Goal: Information Seeking & Learning: Learn about a topic

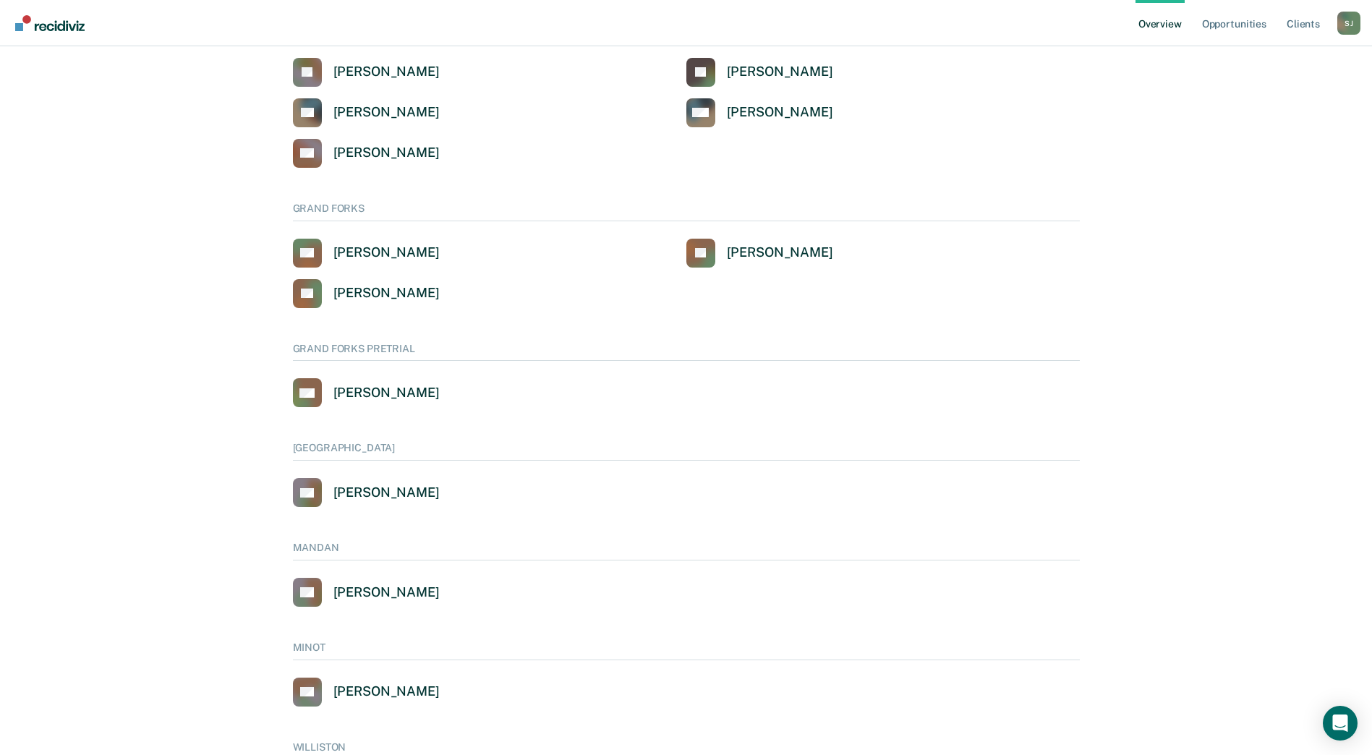
scroll to position [571, 0]
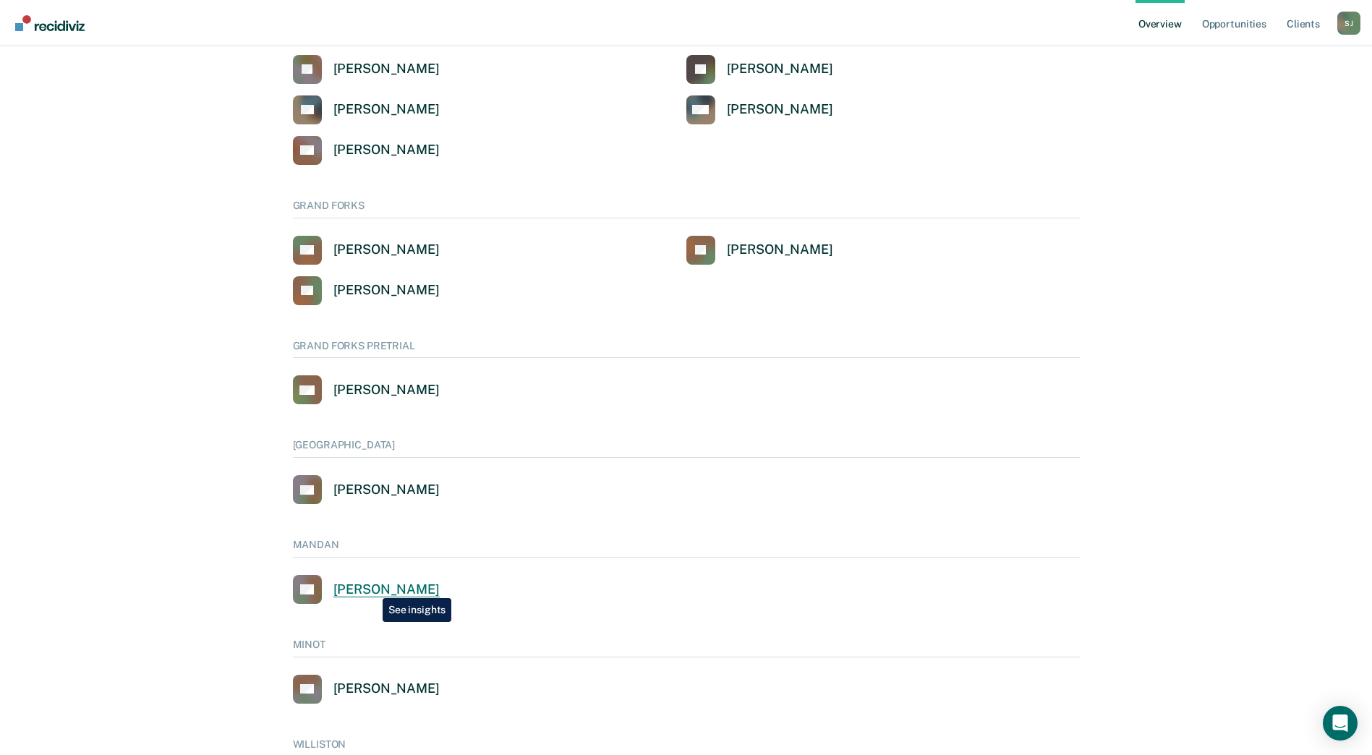
click at [372, 587] on div "[PERSON_NAME]" at bounding box center [386, 590] width 106 height 17
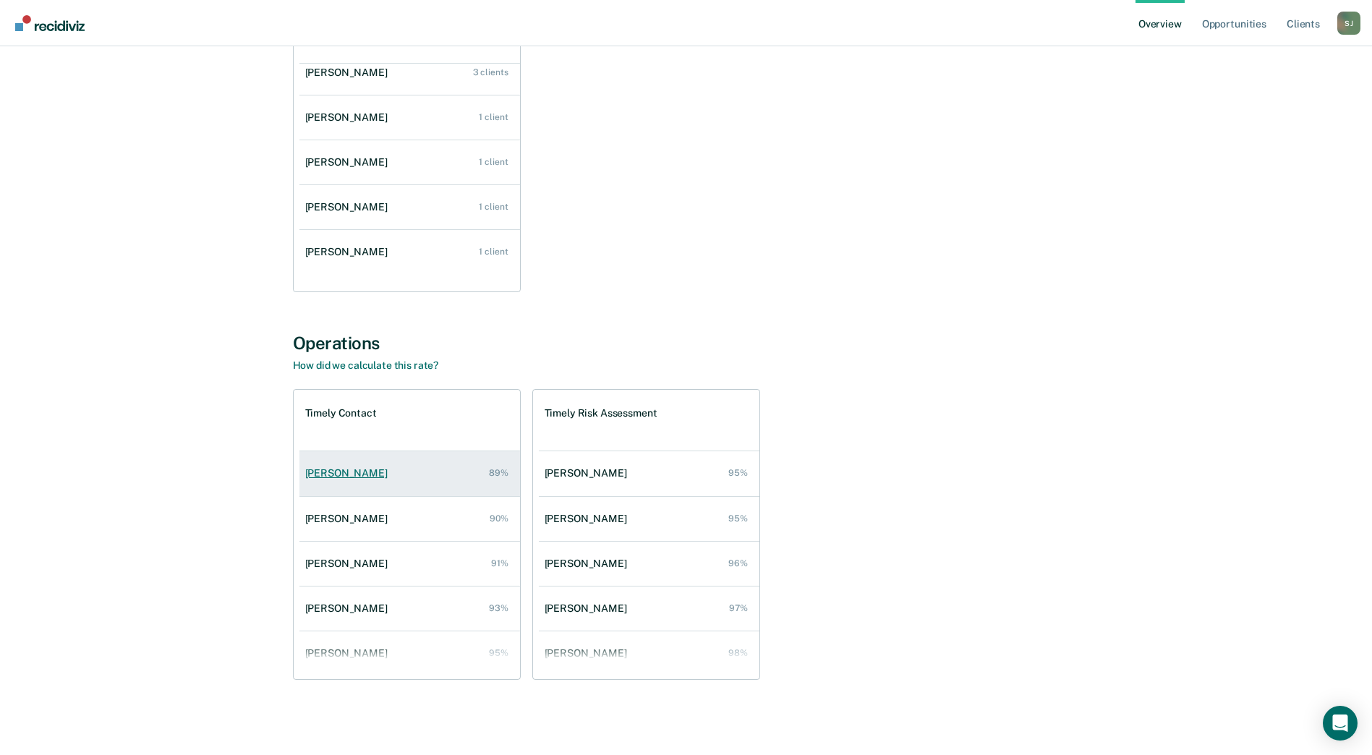
click at [496, 474] on div "89%" at bounding box center [499, 473] width 20 height 10
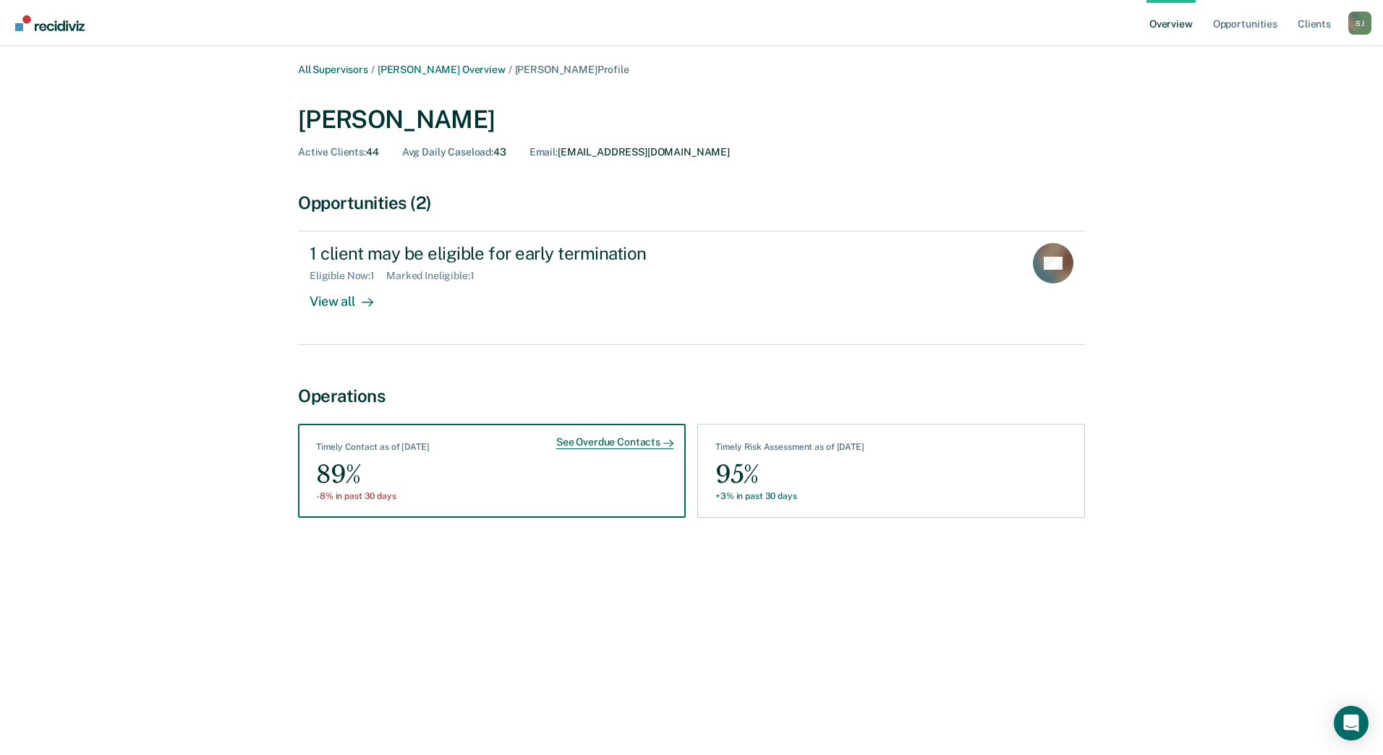
click at [381, 467] on div "89%" at bounding box center [373, 475] width 114 height 33
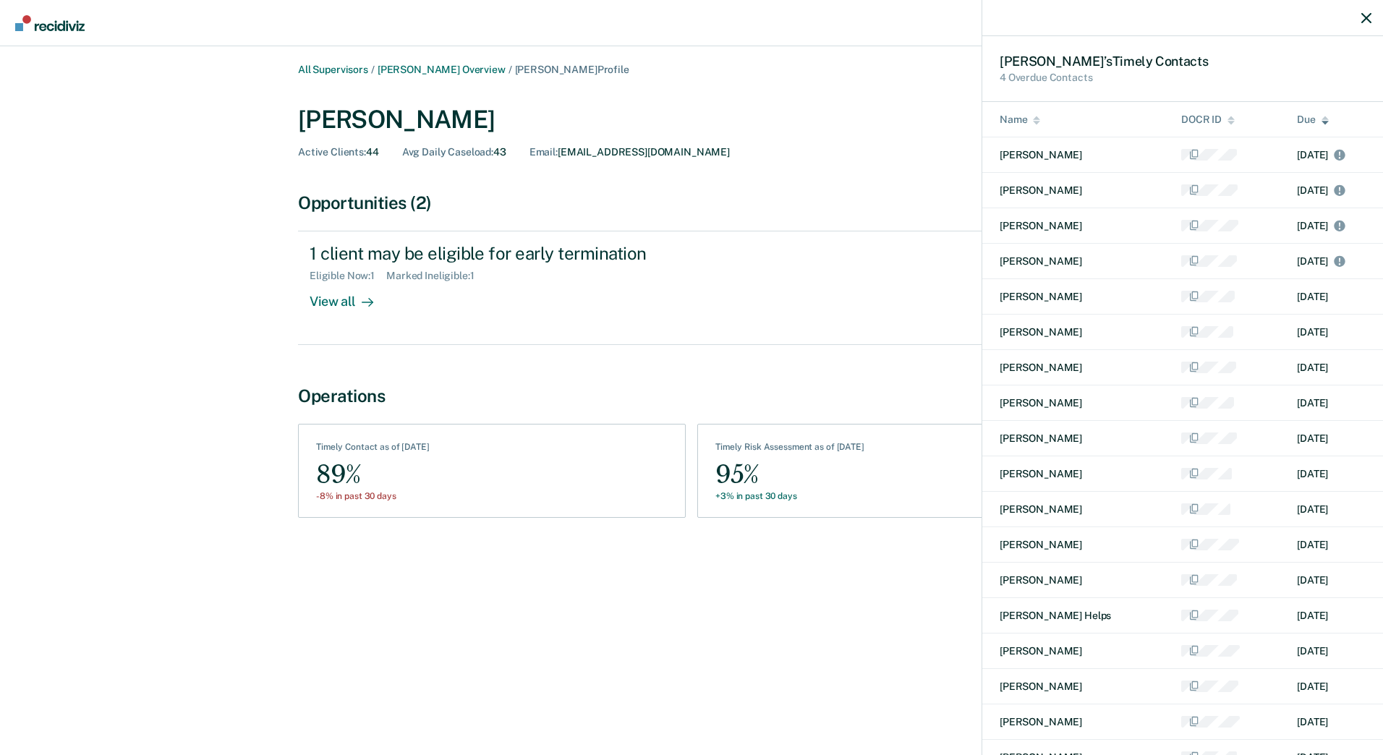
click at [493, 72] on div "[PERSON_NAME] ’s Timely Contact s 4 Overdue Contacts Name DOCR ID Due [PERSON_N…" at bounding box center [691, 377] width 1383 height 755
click at [490, 69] on div "[PERSON_NAME] ’s Timely Contact s 4 Overdue Contacts Name DOCR ID Due [PERSON_N…" at bounding box center [691, 377] width 1383 height 755
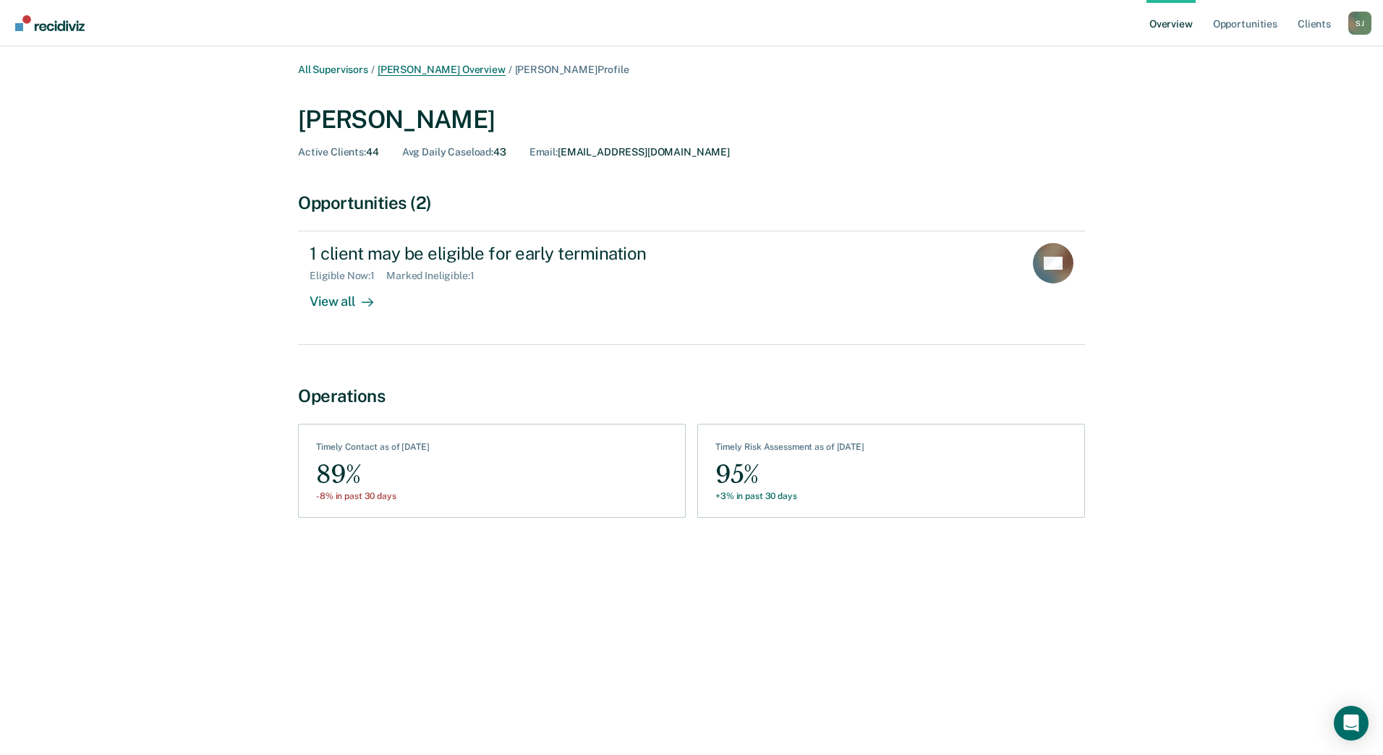
click at [490, 68] on link "[PERSON_NAME] Overview" at bounding box center [442, 70] width 128 height 12
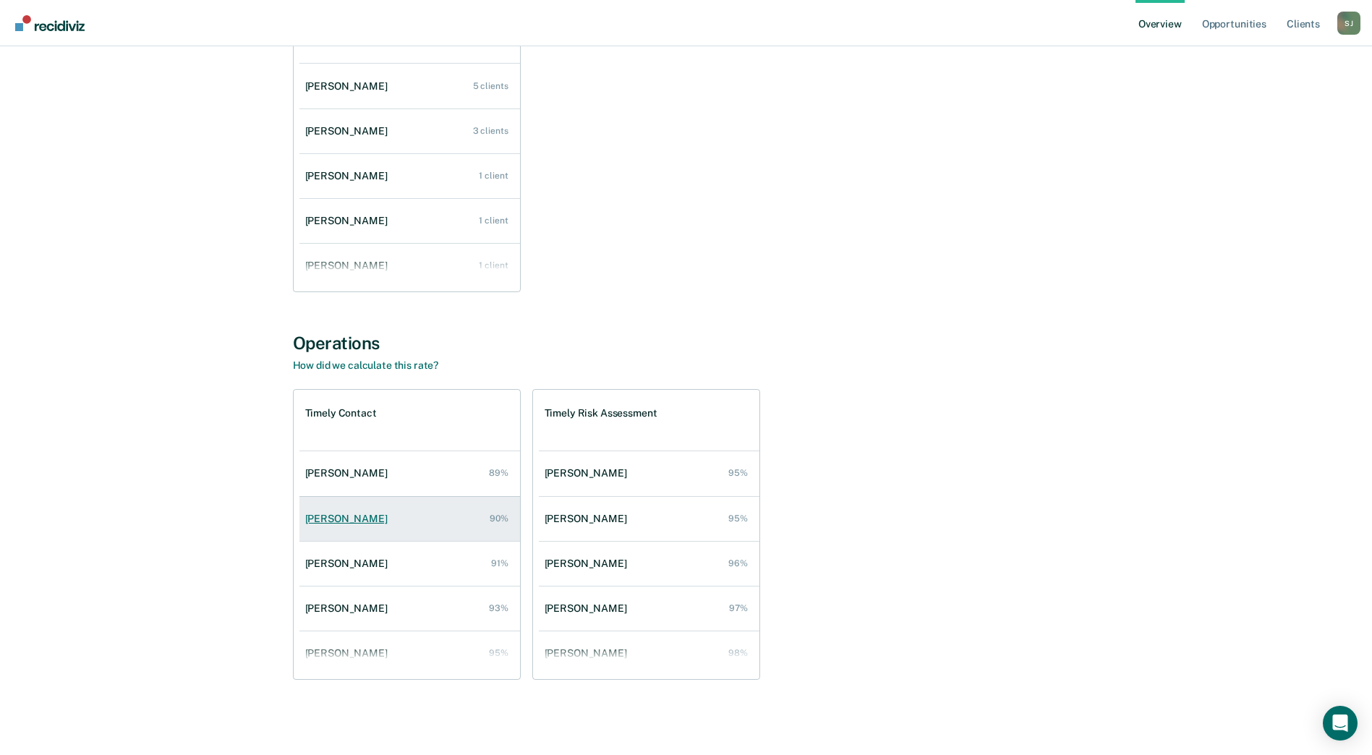
click at [468, 519] on link "[PERSON_NAME] 90%" at bounding box center [409, 518] width 221 height 41
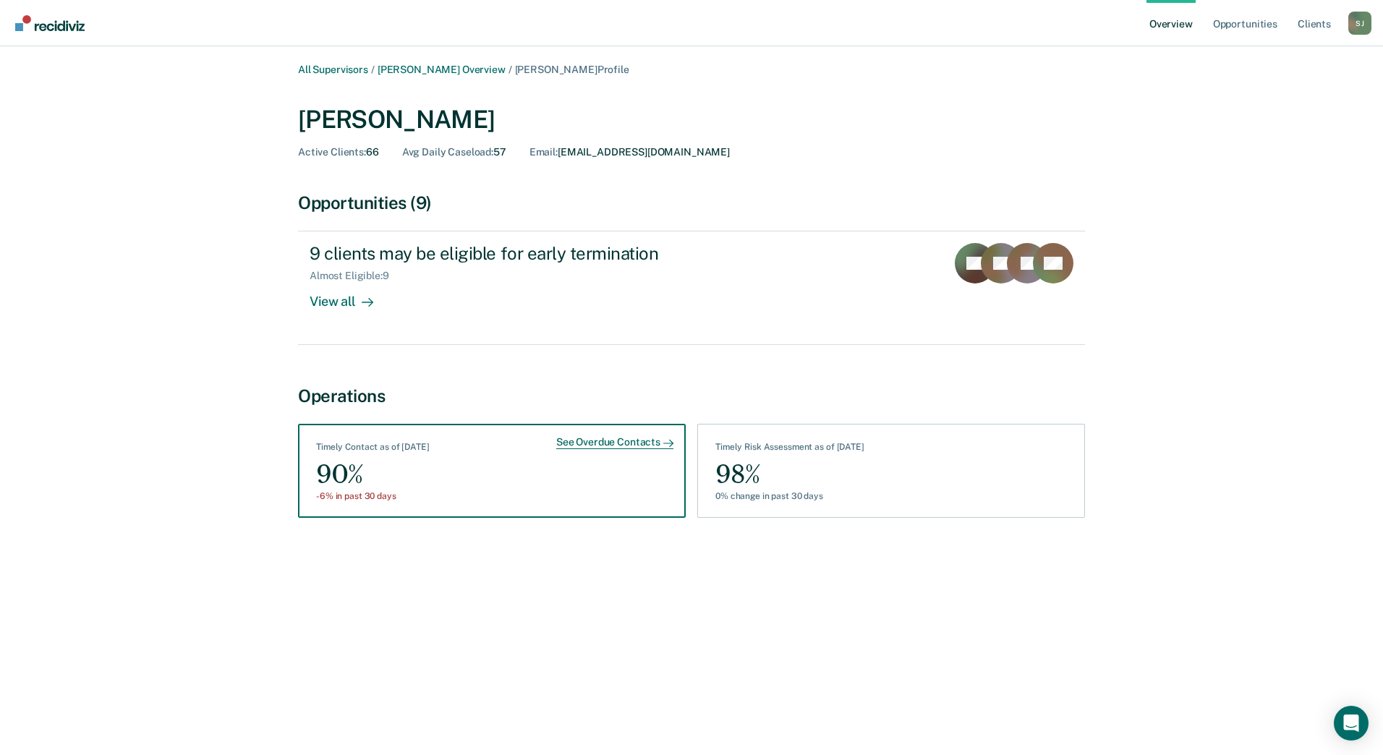
click at [524, 470] on div "See Overdue Contacts Timely Contact as of [DATE] 90% -6% in past 30 days" at bounding box center [492, 471] width 388 height 94
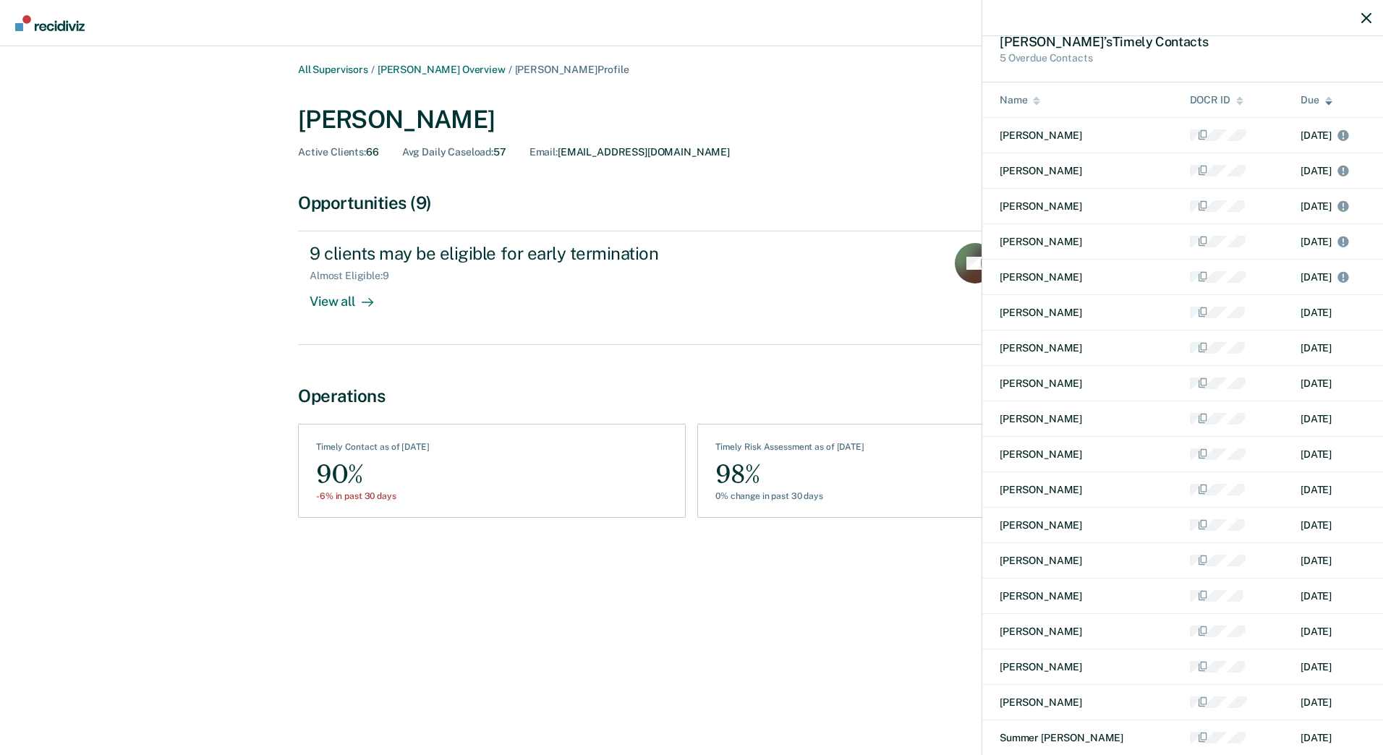
scroll to position [21, 0]
click at [1338, 133] on icon at bounding box center [1344, 134] width 12 height 12
click at [1059, 135] on td "[PERSON_NAME]" at bounding box center [1077, 133] width 190 height 35
